Goal: Task Accomplishment & Management: Use online tool/utility

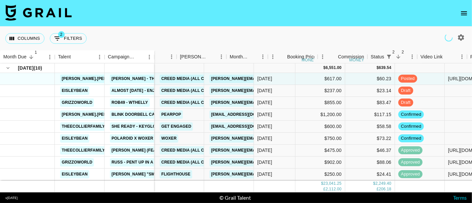
scroll to position [0, 27]
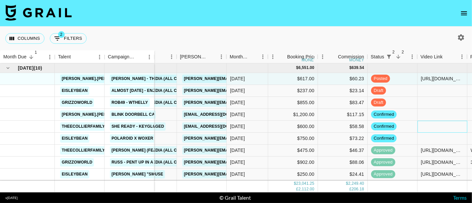
click at [423, 127] on div at bounding box center [443, 127] width 50 height 12
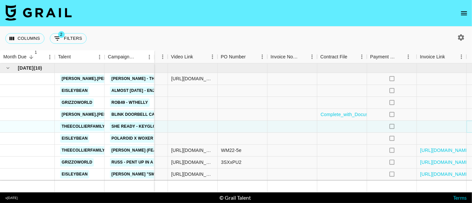
scroll to position [0, 303]
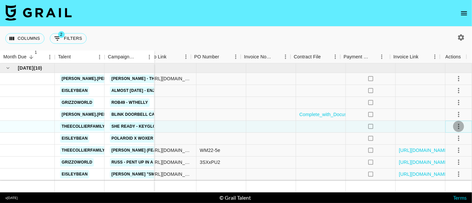
click at [458, 126] on icon "select merge strategy" at bounding box center [458, 126] width 1 height 5
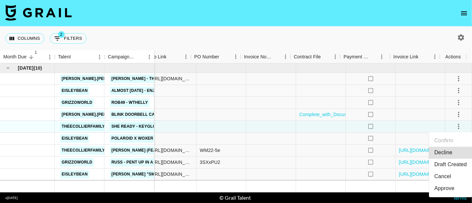
click at [451, 163] on li "Draft Created" at bounding box center [450, 165] width 43 height 12
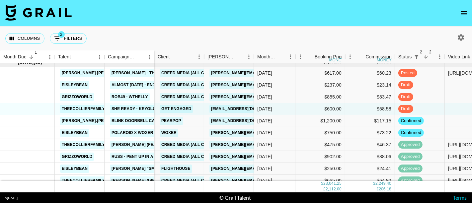
scroll to position [0, 0]
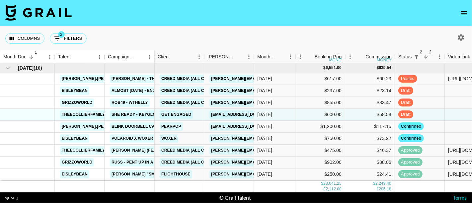
drag, startPoint x: 370, startPoint y: 30, endPoint x: 286, endPoint y: 0, distance: 88.5
click at [370, 30] on div "Columns 2 Filters + Booking" at bounding box center [236, 39] width 472 height 24
click at [67, 34] on button "2 Filters" at bounding box center [68, 38] width 37 height 11
select select "status"
select select "not"
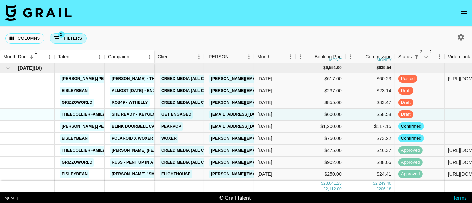
select select "declined"
select select "status"
select select "not"
select select "cancelled"
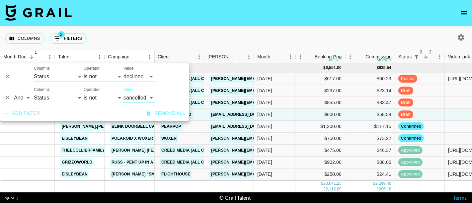
click at [31, 113] on button "Add filter" at bounding box center [21, 113] width 41 height 12
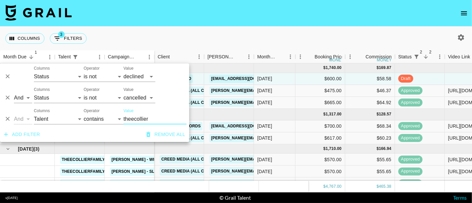
type input "theecollier"
click at [175, 14] on nav at bounding box center [236, 13] width 472 height 27
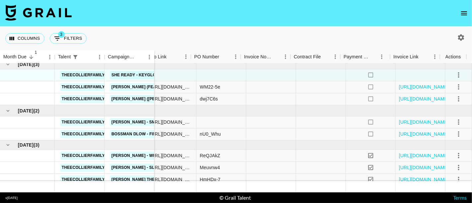
scroll to position [0, 303]
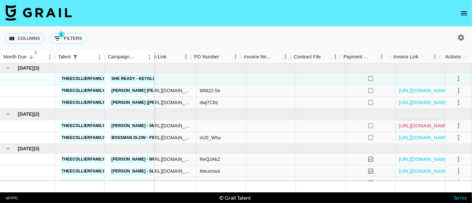
click at [403, 126] on link "[URL][DOMAIN_NAME]" at bounding box center [424, 125] width 50 height 7
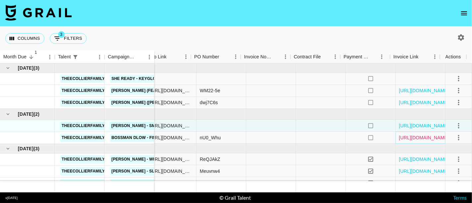
click at [408, 137] on link "[URL][DOMAIN_NAME]" at bounding box center [424, 137] width 50 height 7
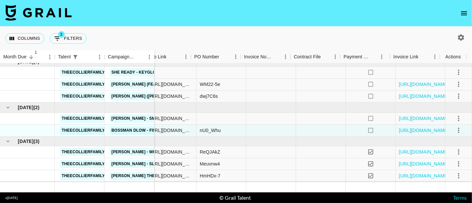
scroll to position [11, 303]
click at [410, 15] on nav at bounding box center [236, 13] width 472 height 27
